Goal: Use online tool/utility

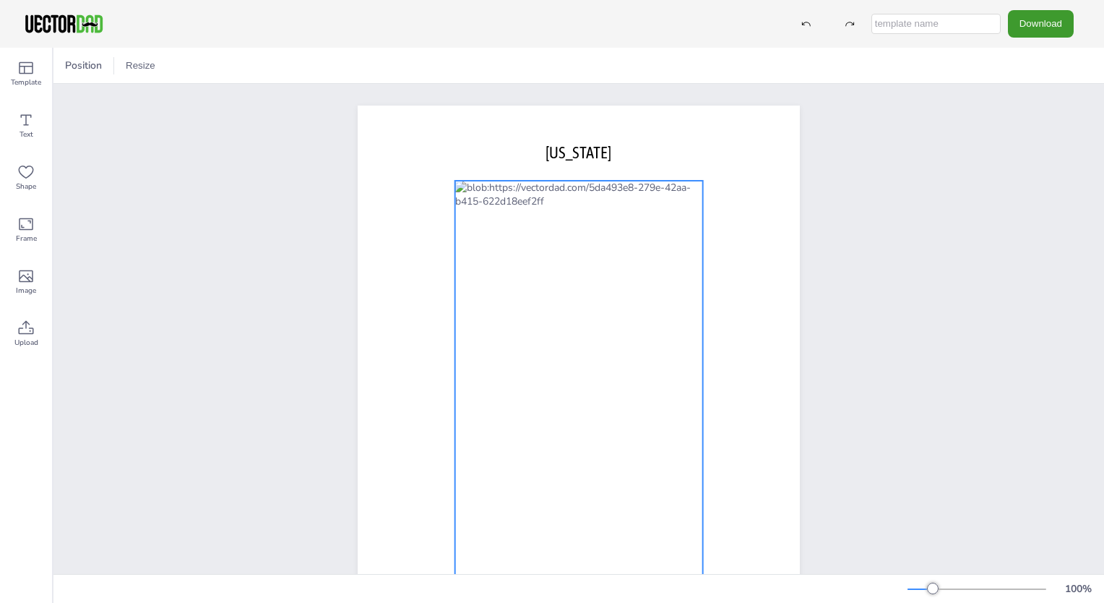
scroll to position [136, 0]
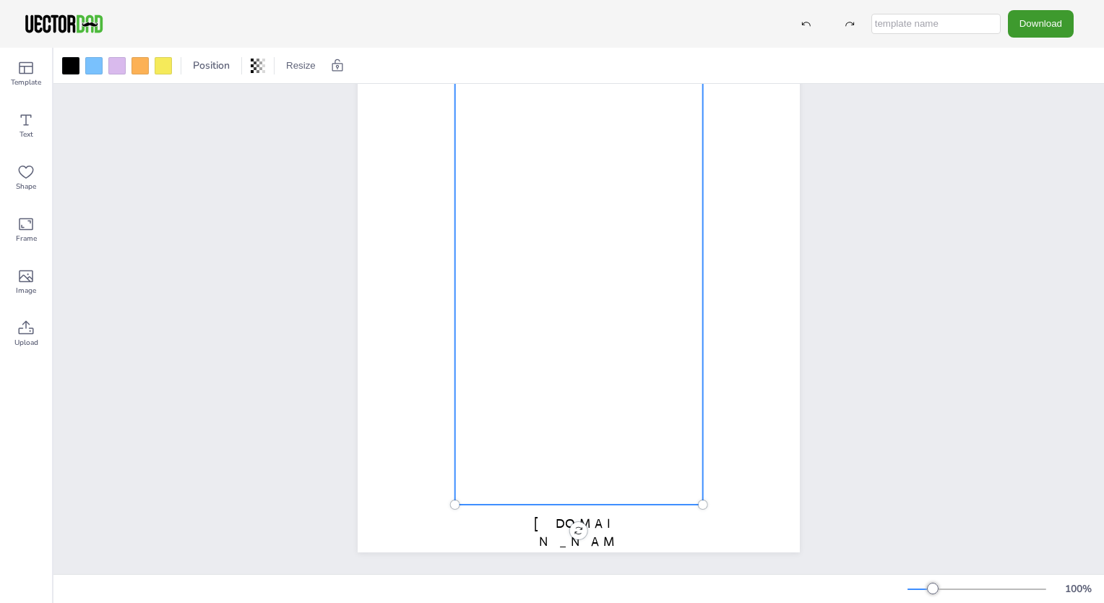
click at [564, 280] on div at bounding box center [579, 280] width 248 height 449
click at [585, 277] on div at bounding box center [579, 280] width 248 height 449
click at [593, 288] on div at bounding box center [579, 280] width 248 height 449
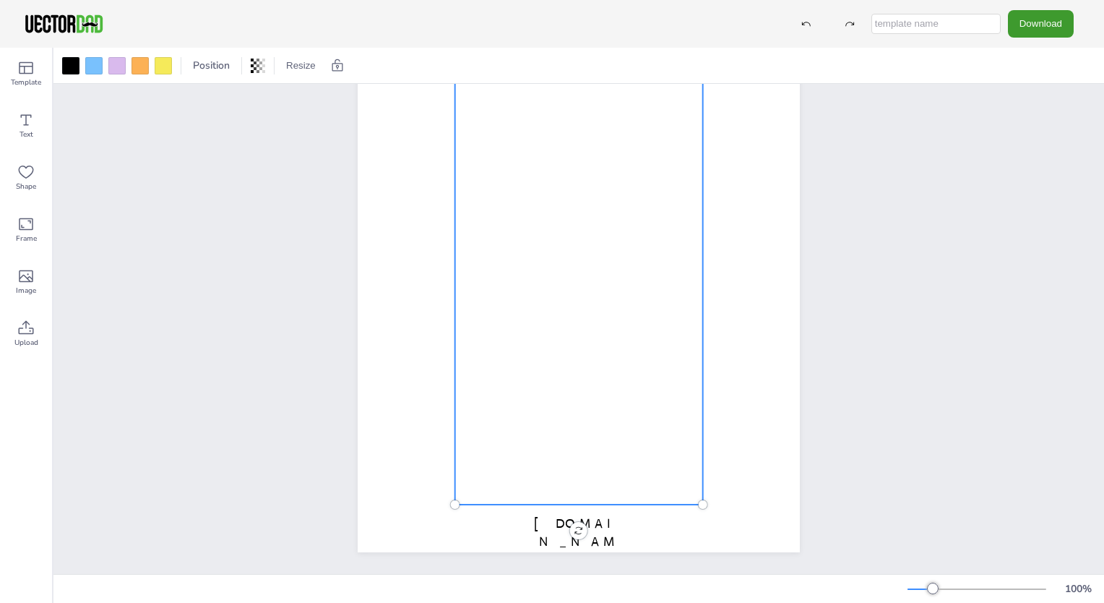
click at [593, 288] on div at bounding box center [579, 280] width 248 height 449
click at [587, 288] on div at bounding box center [579, 280] width 248 height 449
click at [113, 59] on div at bounding box center [116, 65] width 17 height 17
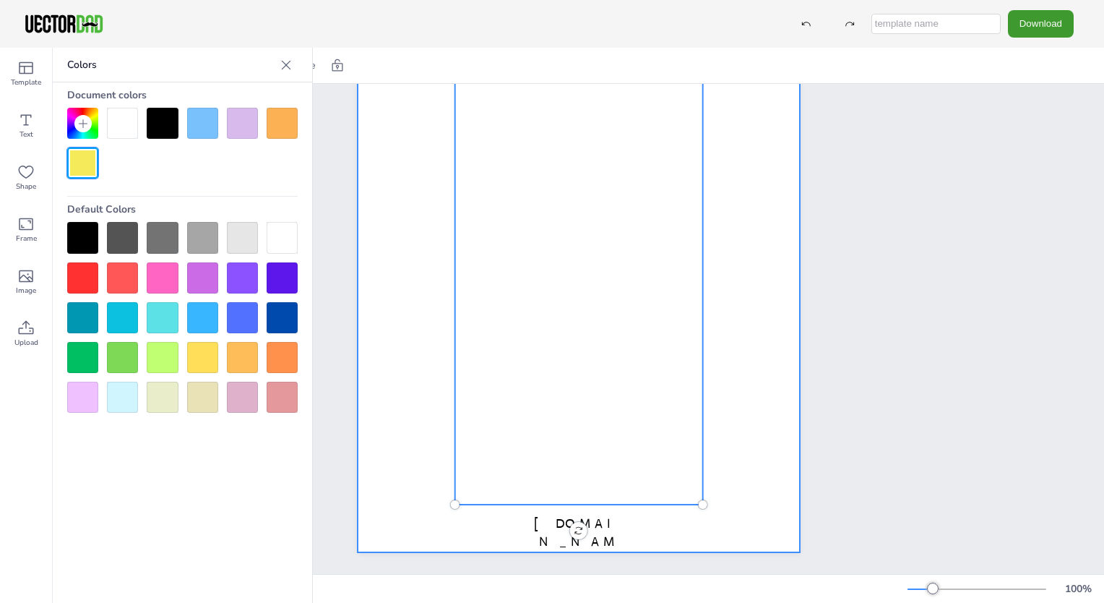
click at [585, 111] on div at bounding box center [579, 280] width 248 height 449
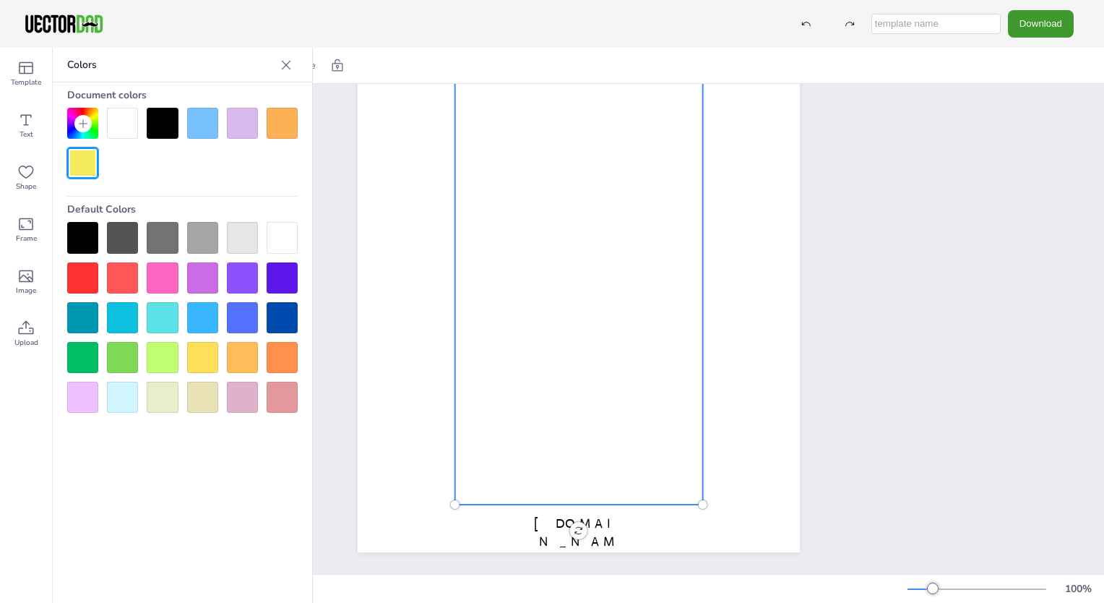
scroll to position [0, 0]
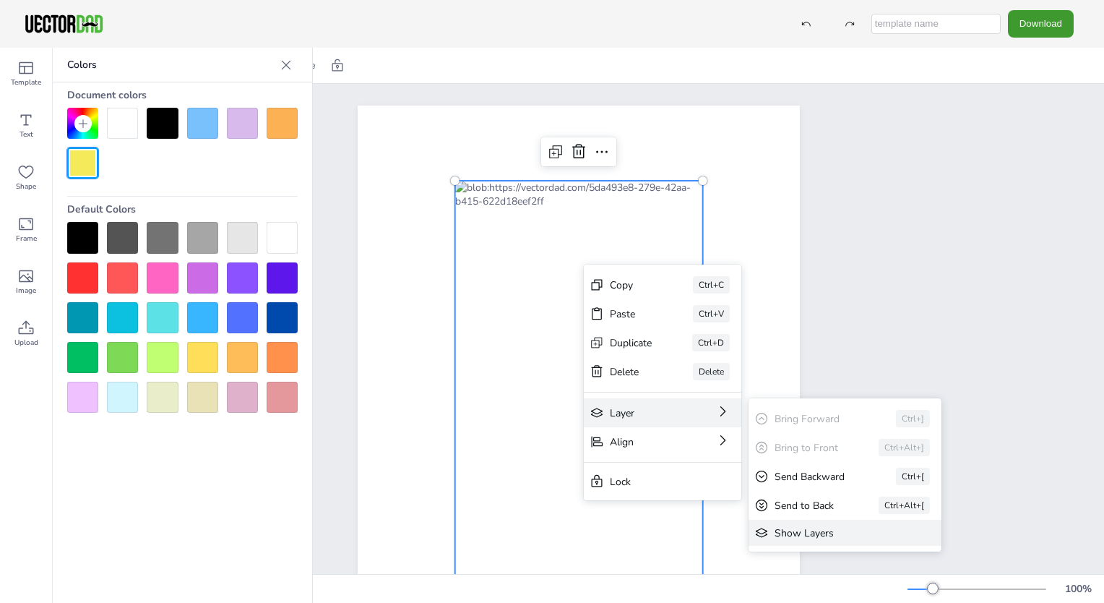
click at [791, 533] on div "Show Layers" at bounding box center [835, 533] width 121 height 14
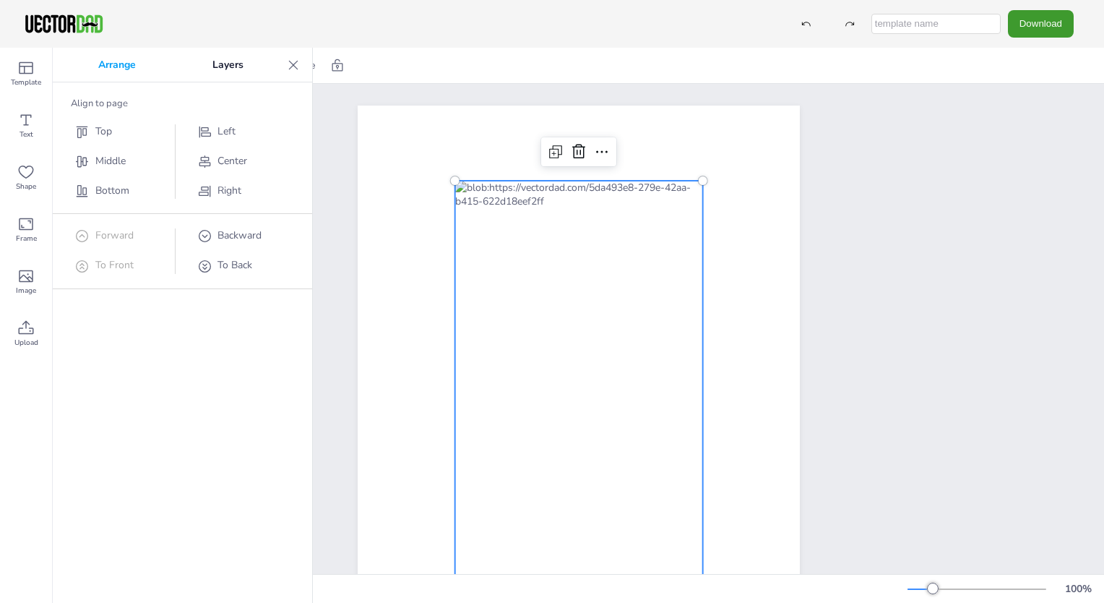
click at [631, 288] on div at bounding box center [579, 405] width 248 height 449
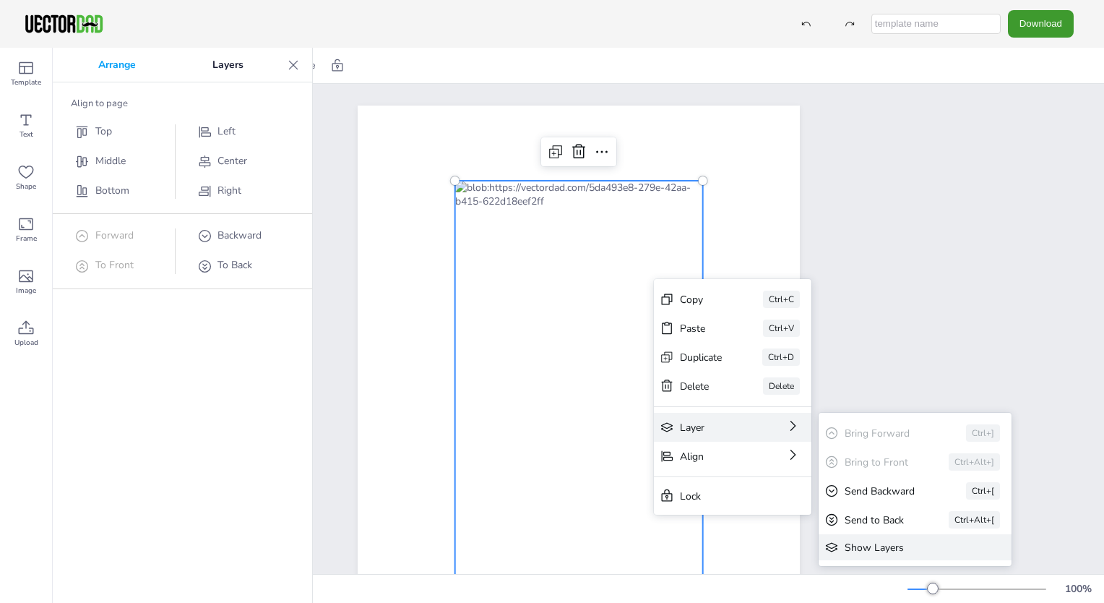
click at [870, 546] on div "Show Layers" at bounding box center [905, 548] width 121 height 14
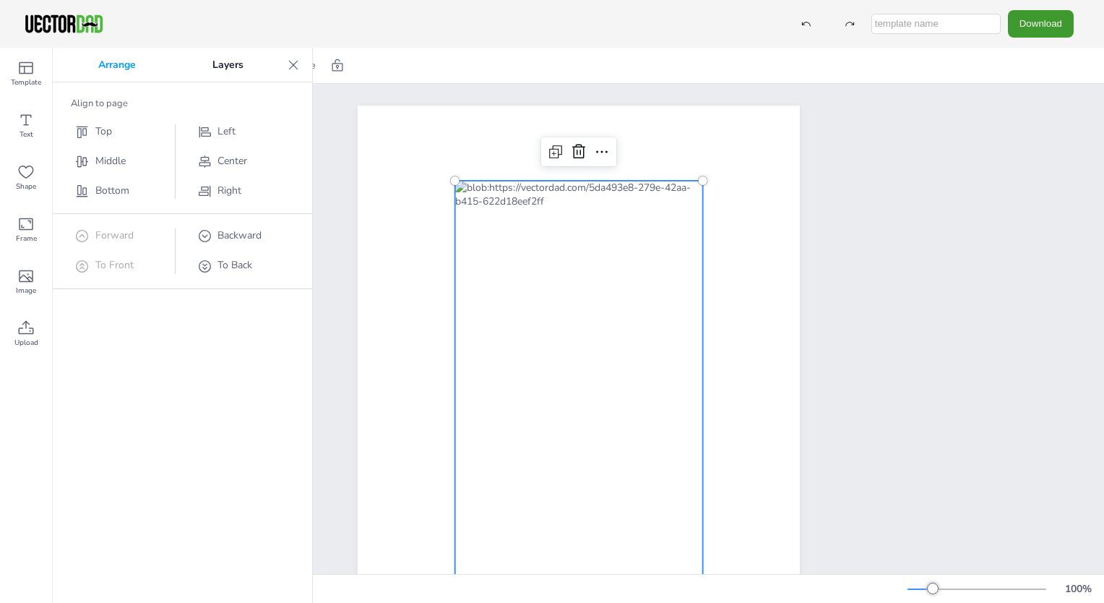
click at [856, 379] on div "[DOMAIN_NAME] [US_STATE]" at bounding box center [579, 391] width 567 height 615
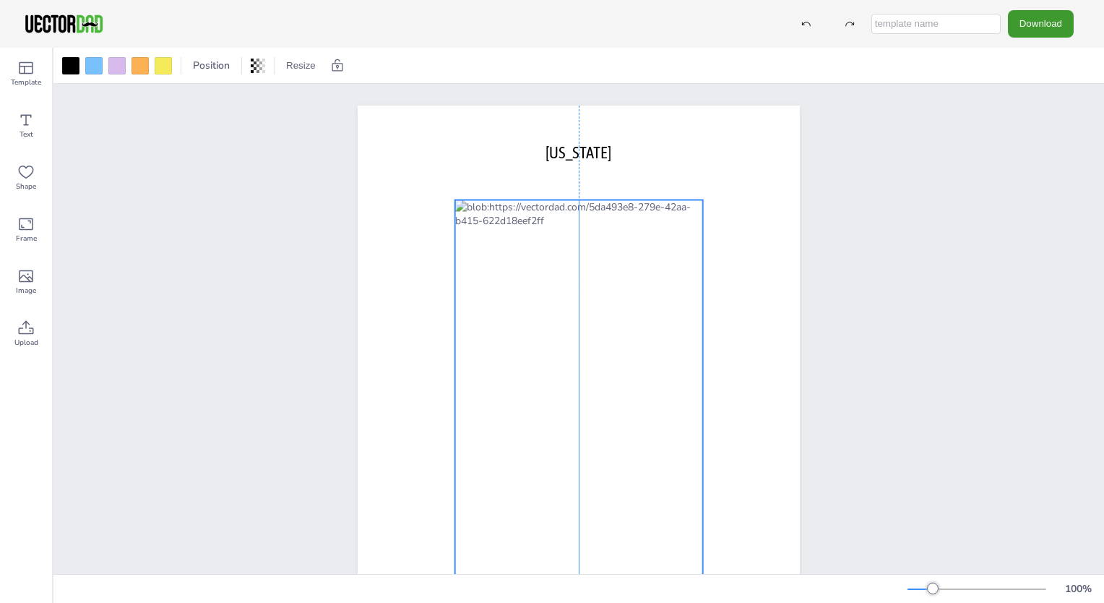
drag, startPoint x: 578, startPoint y: 267, endPoint x: 580, endPoint y: 287, distance: 20.4
click at [580, 287] on div at bounding box center [579, 424] width 248 height 449
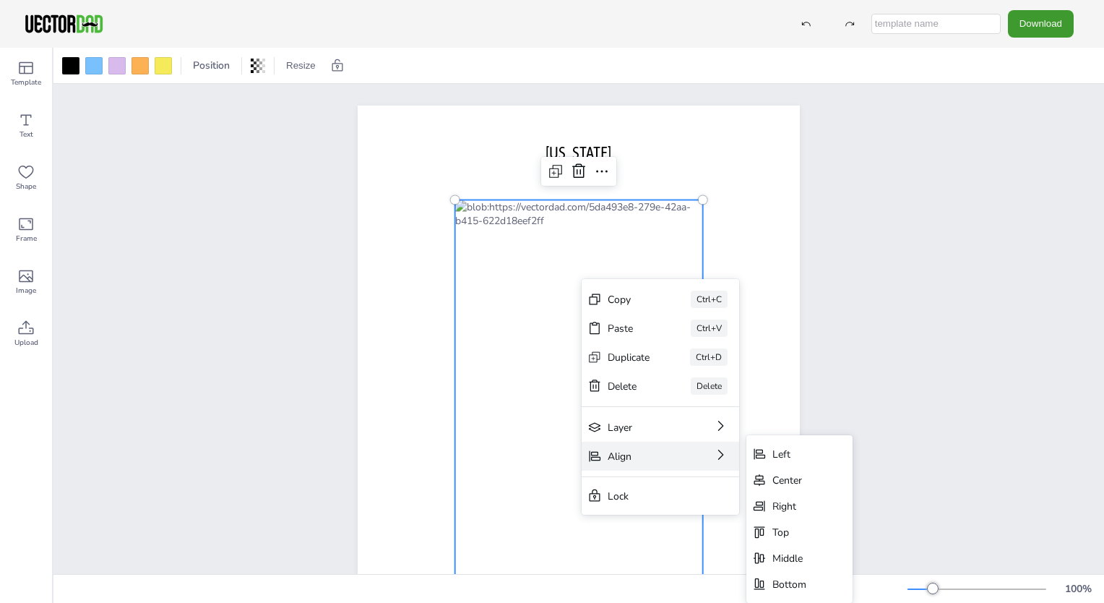
click at [673, 460] on div "Align" at bounding box center [640, 456] width 65 height 14
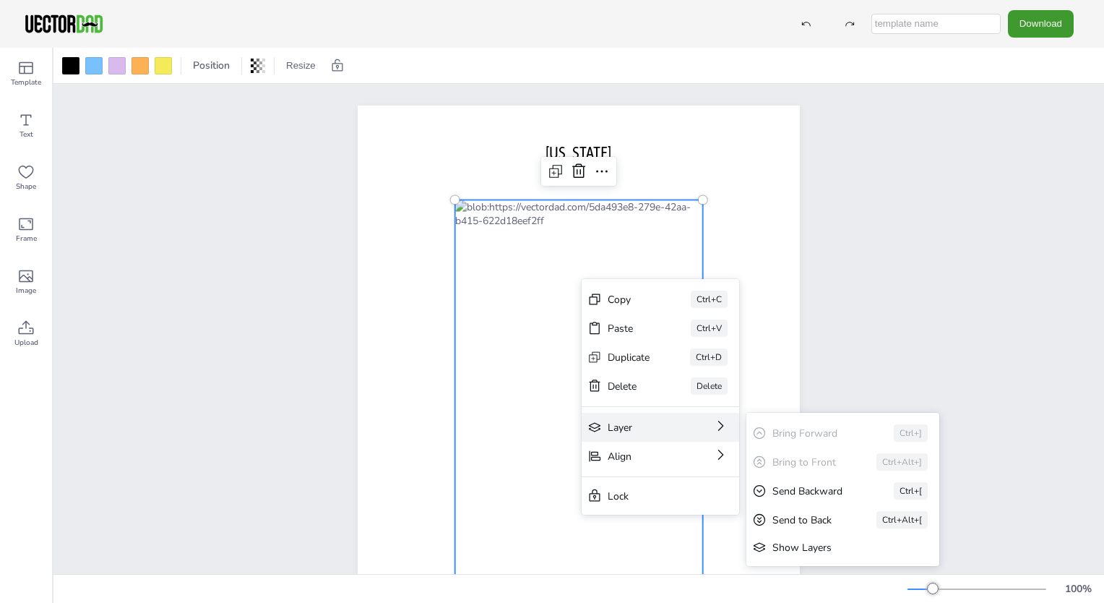
click at [688, 431] on div "Layer Bring Forward Ctrl+] Bring to Front Ctrl+Alt+] Send Backward Ctrl+[ Send …" at bounding box center [661, 427] width 158 height 29
click at [800, 549] on div "Show Layers" at bounding box center [833, 548] width 121 height 14
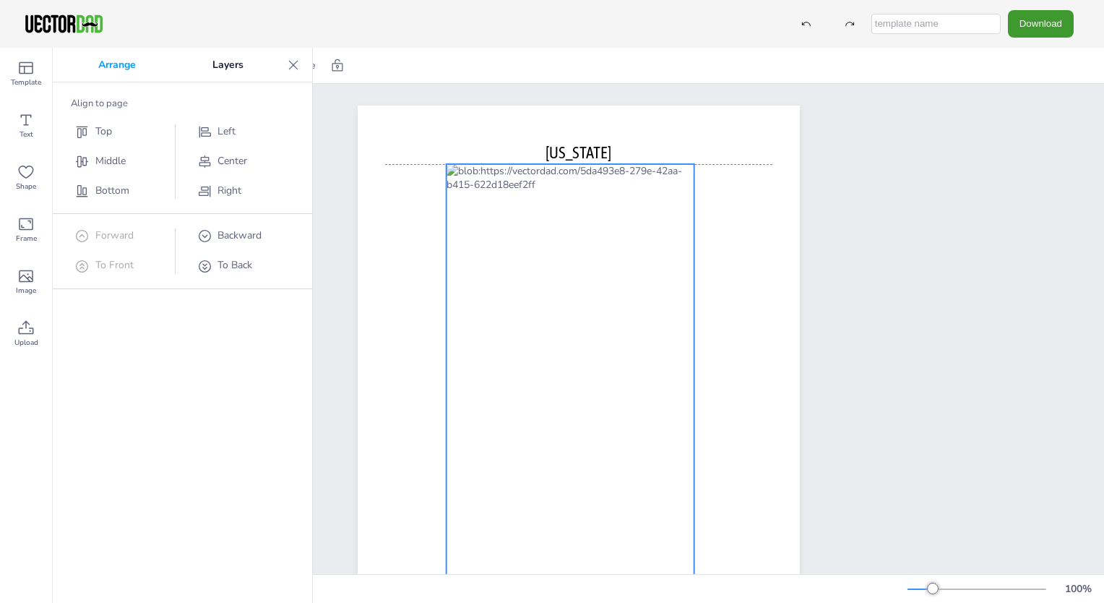
drag, startPoint x: 609, startPoint y: 351, endPoint x: 603, endPoint y: 316, distance: 35.9
click at [603, 316] on div at bounding box center [571, 388] width 248 height 449
click at [530, 246] on div at bounding box center [573, 388] width 248 height 449
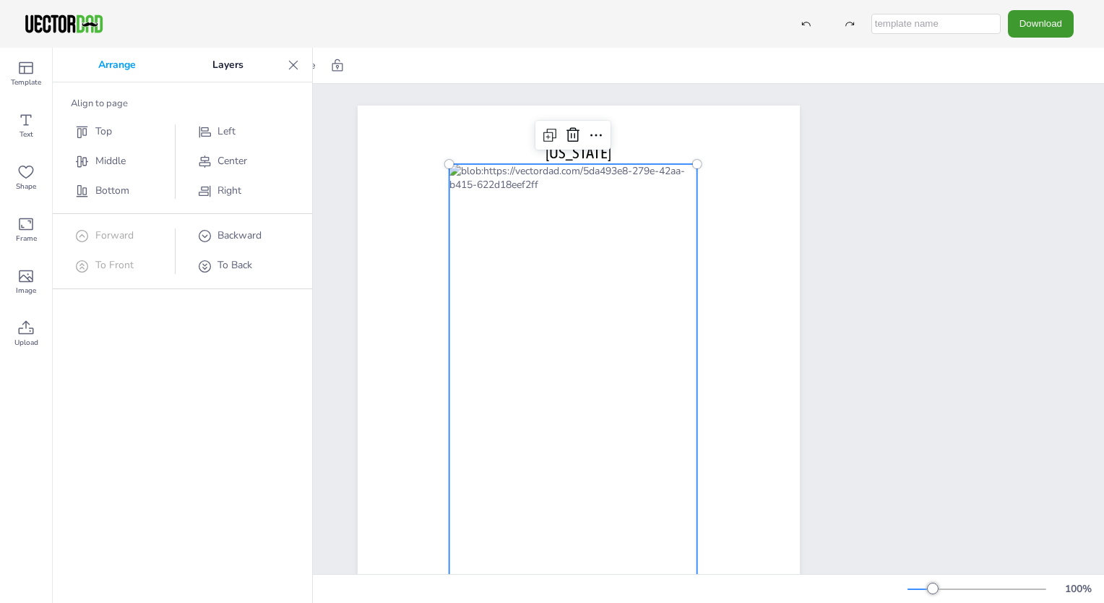
click at [538, 259] on div at bounding box center [573, 388] width 248 height 449
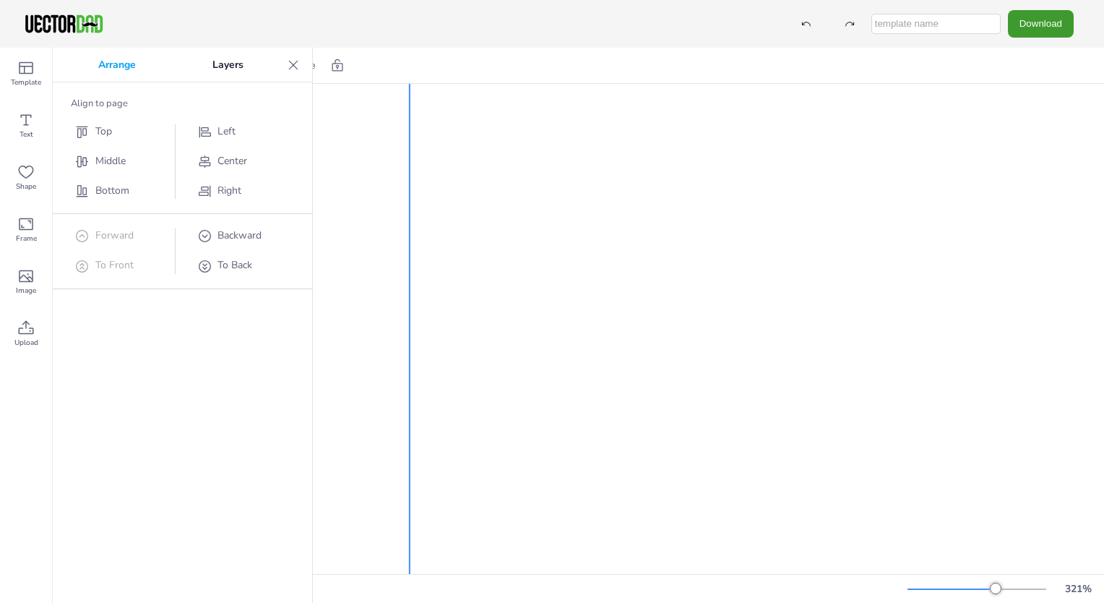
scroll to position [361, 0]
